Goal: Check status: Check status

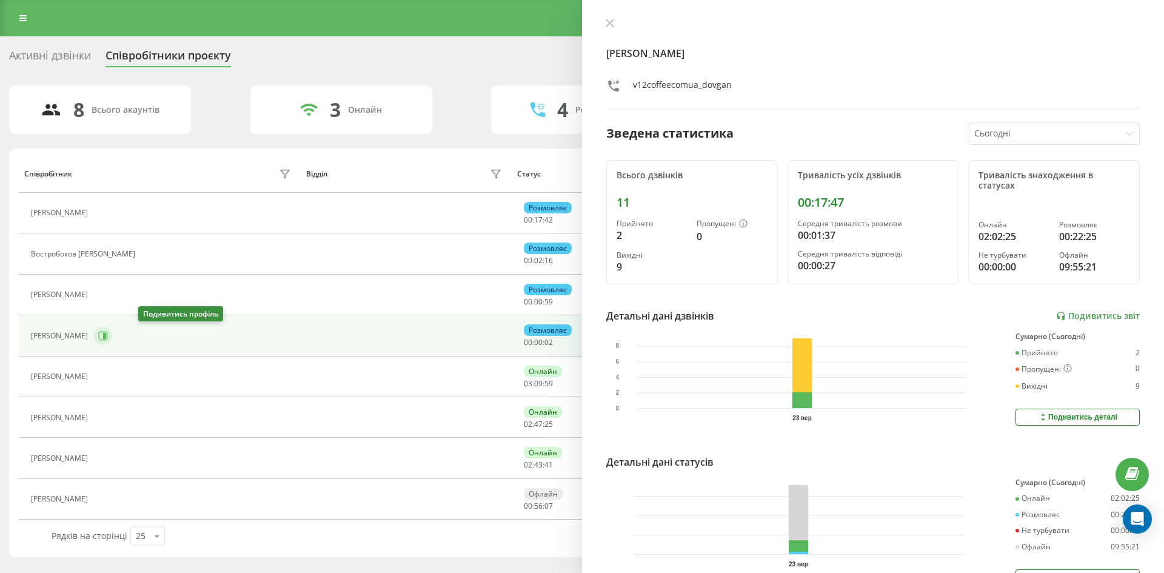
click at [112, 342] on button at bounding box center [103, 336] width 18 height 18
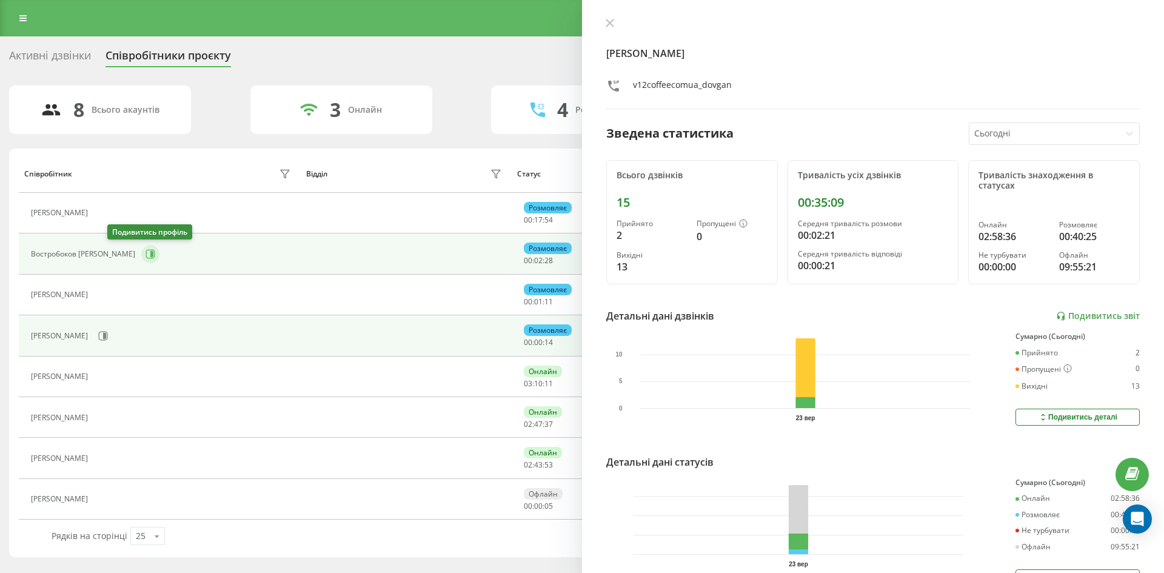
click at [150, 256] on icon at bounding box center [151, 254] width 3 height 6
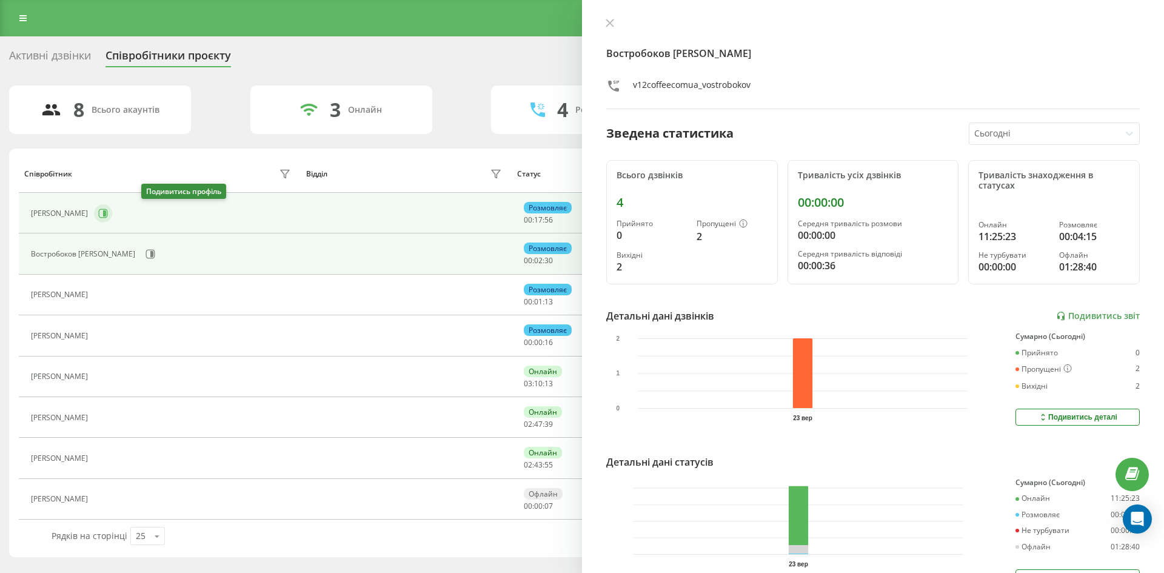
click at [108, 210] on icon at bounding box center [103, 214] width 10 height 10
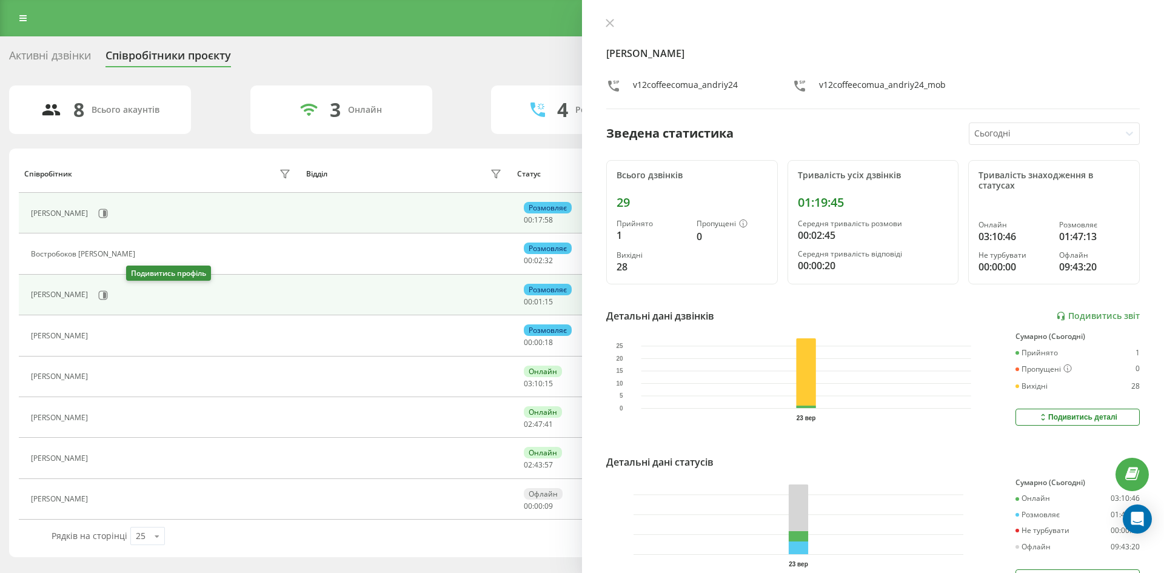
click at [108, 298] on icon at bounding box center [103, 295] width 10 height 10
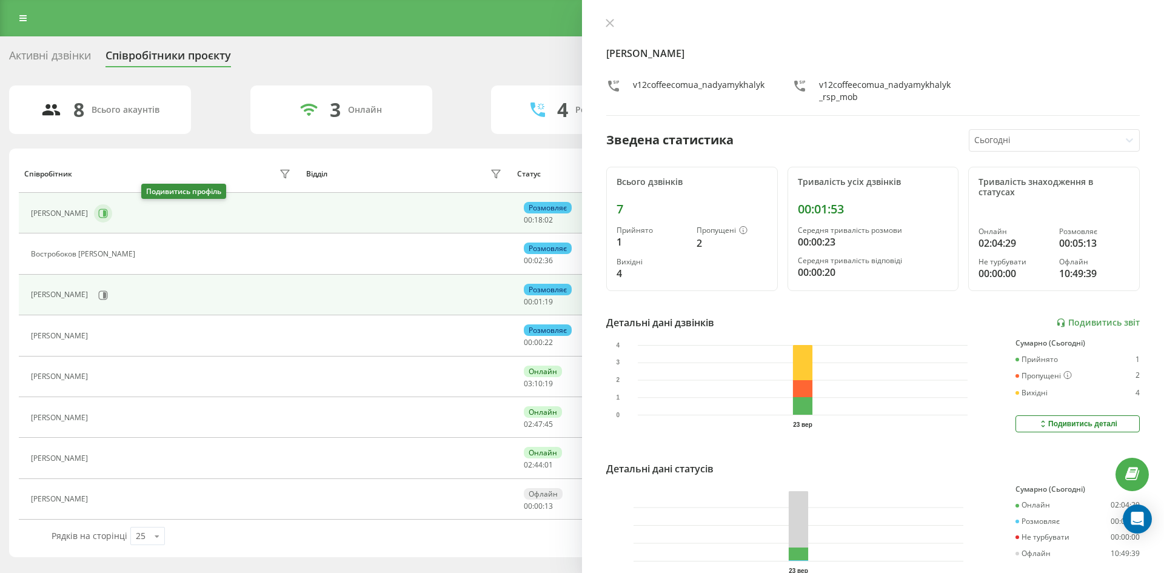
click at [108, 216] on icon at bounding box center [103, 214] width 10 height 10
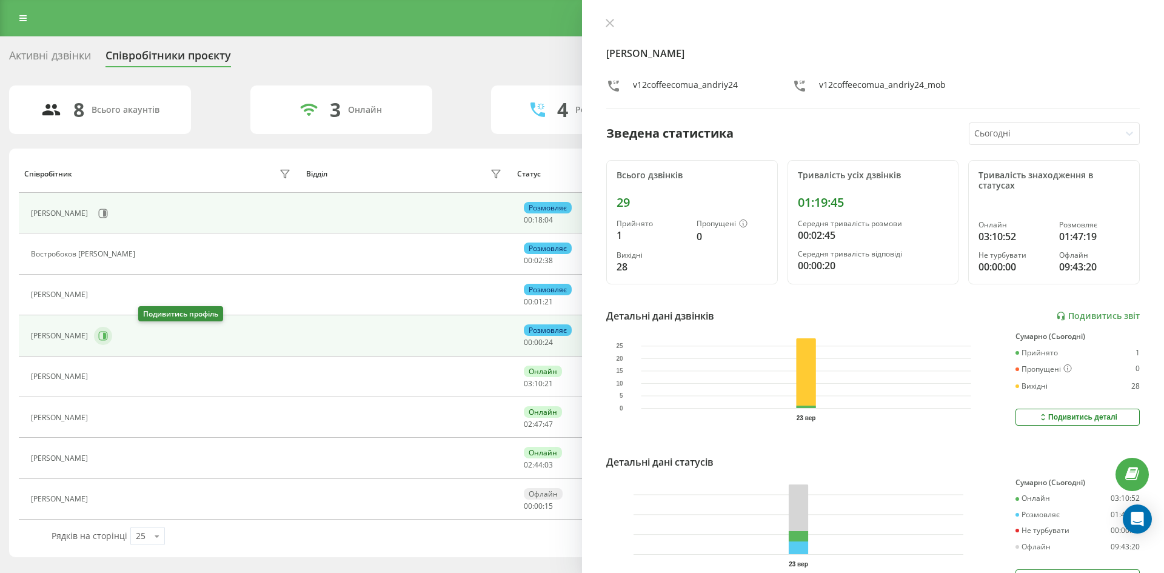
click at [112, 338] on button at bounding box center [103, 336] width 18 height 18
